Goal: Understand process/instructions: Learn how to perform a task or action

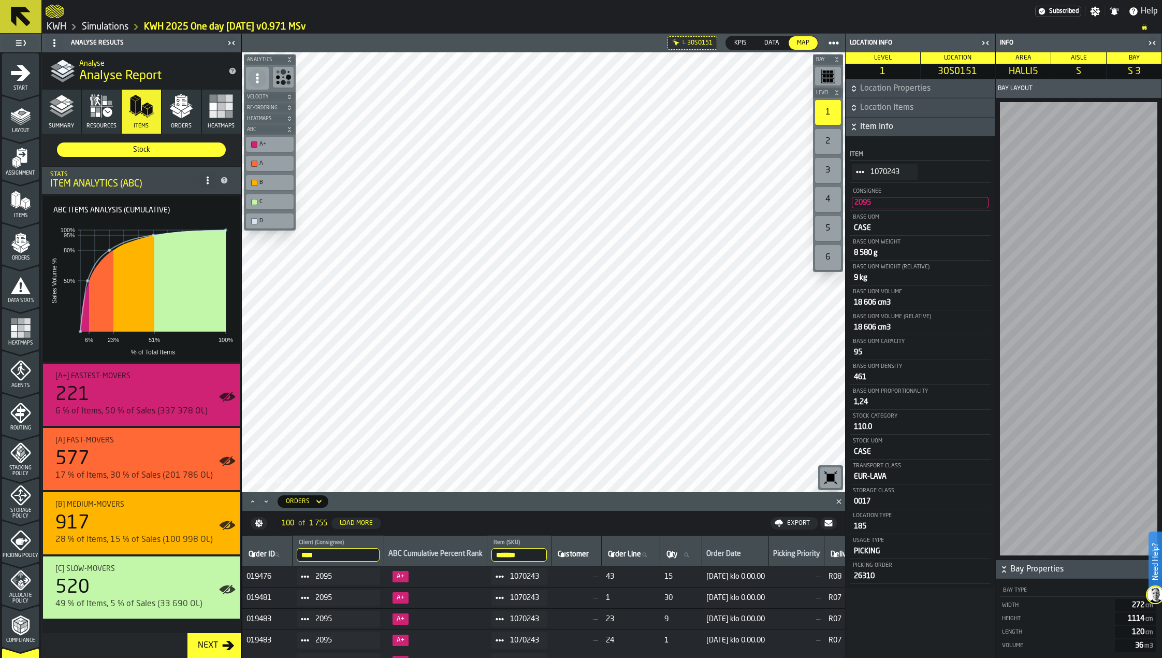
click at [11, 130] on span "Layout" at bounding box center [20, 131] width 37 height 6
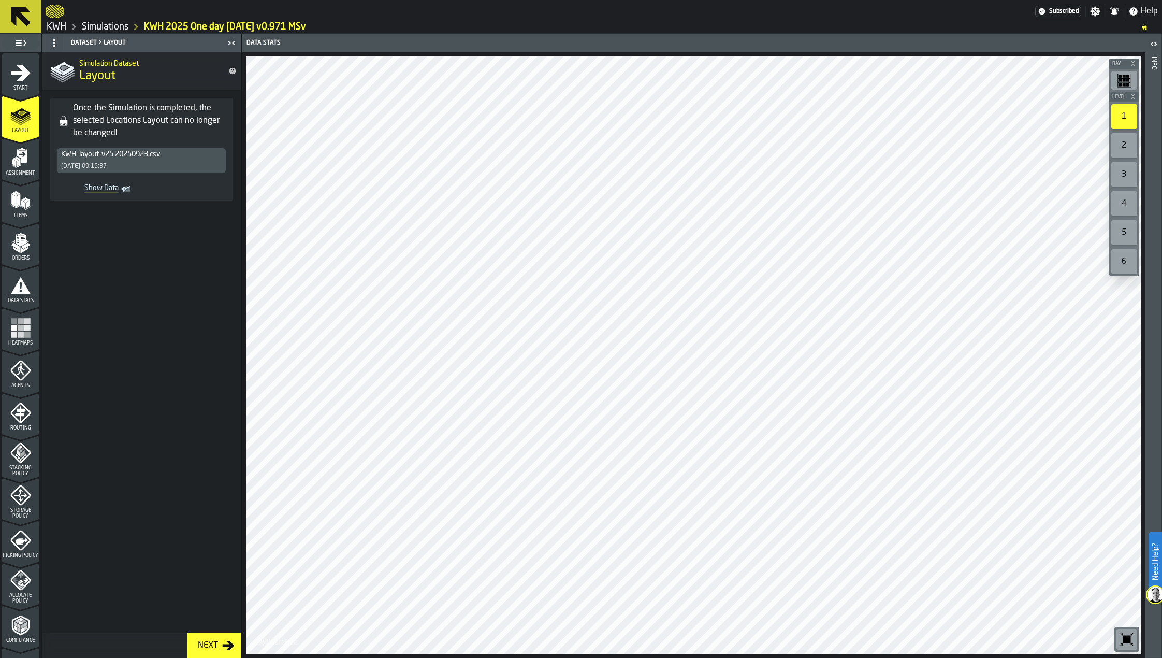
click at [1132, 153] on div "2" at bounding box center [1124, 145] width 26 height 25
click at [211, 643] on div "Next" at bounding box center [208, 645] width 28 height 12
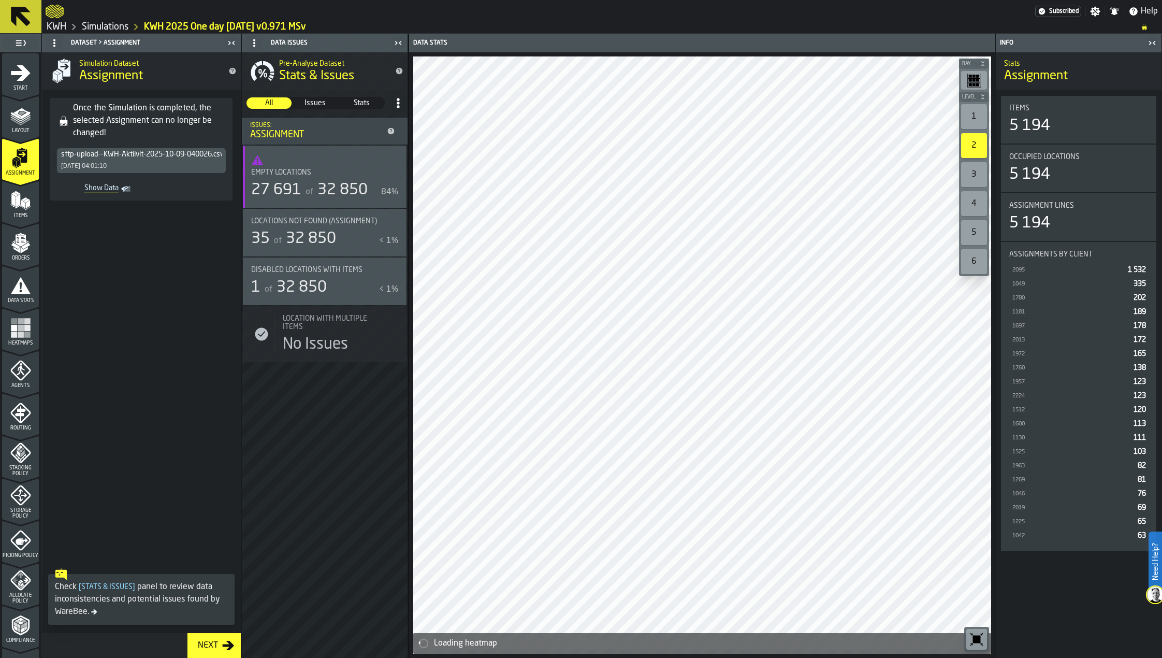
click at [279, 186] on div "27 691" at bounding box center [276, 190] width 50 height 19
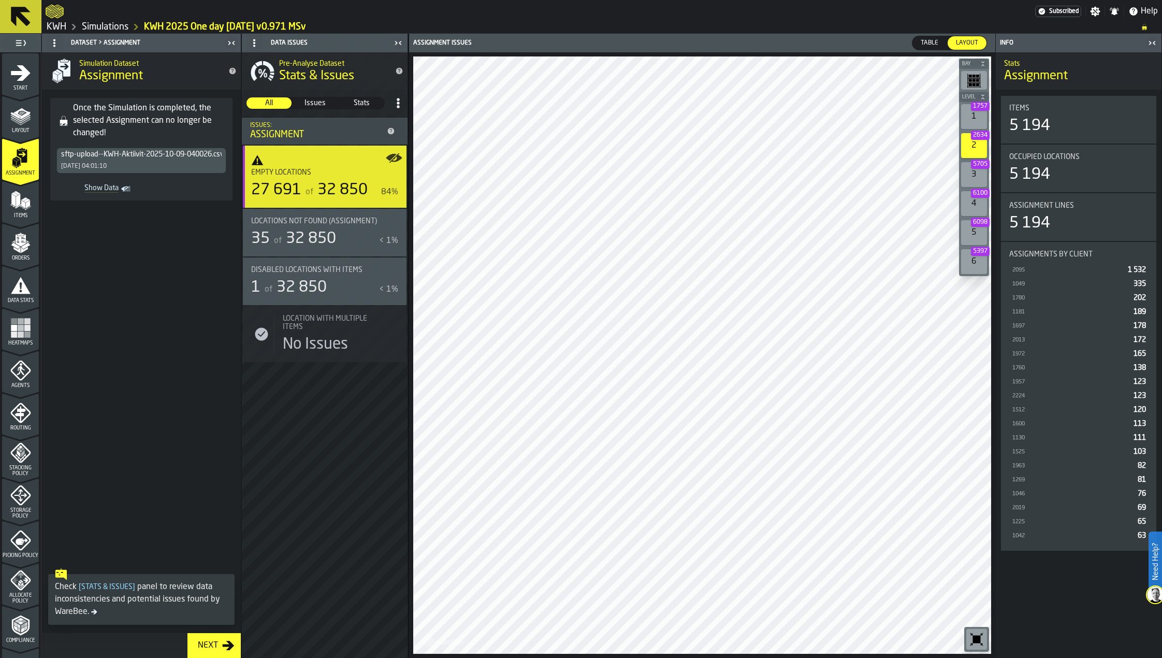
click at [971, 115] on div "1 1757" at bounding box center [974, 116] width 26 height 25
click at [971, 136] on span "2634" at bounding box center [980, 134] width 19 height 9
